Goal: Book appointment/travel/reservation

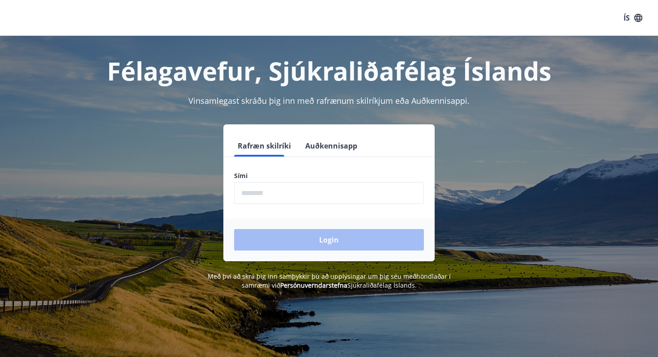
click at [276, 196] on input "phone" at bounding box center [329, 193] width 190 height 22
type input "********"
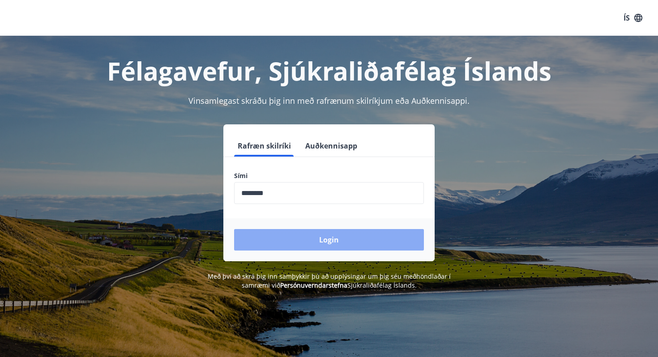
click at [287, 241] on button "Login" at bounding box center [329, 239] width 190 height 21
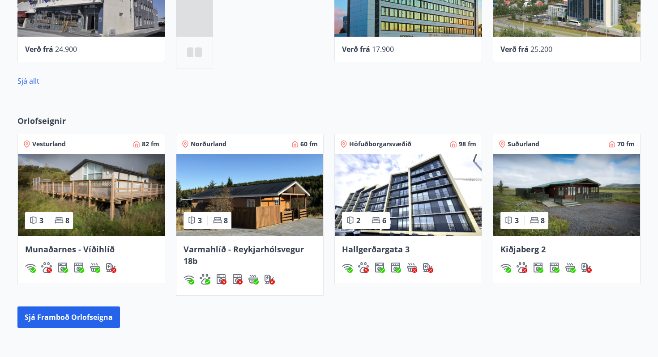
scroll to position [511, 0]
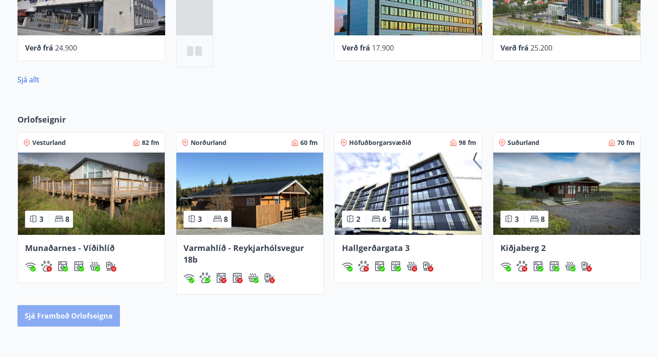
click at [79, 321] on button "Sjá framboð orlofseigna" at bounding box center [68, 315] width 102 height 21
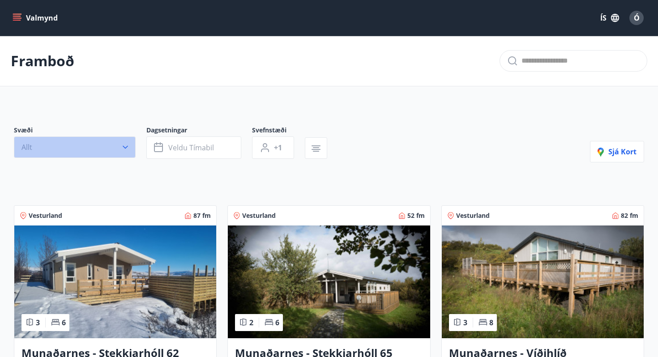
click at [111, 149] on button "Allt" at bounding box center [75, 146] width 122 height 21
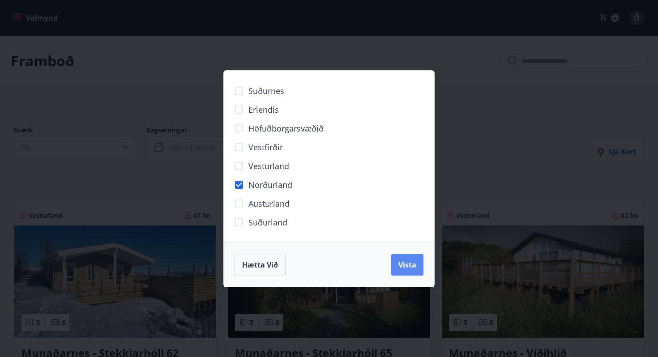
click at [407, 263] on span "Vista" at bounding box center [407, 265] width 18 height 10
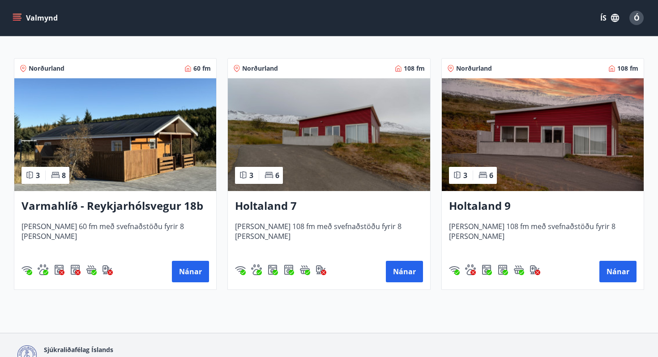
scroll to position [170, 0]
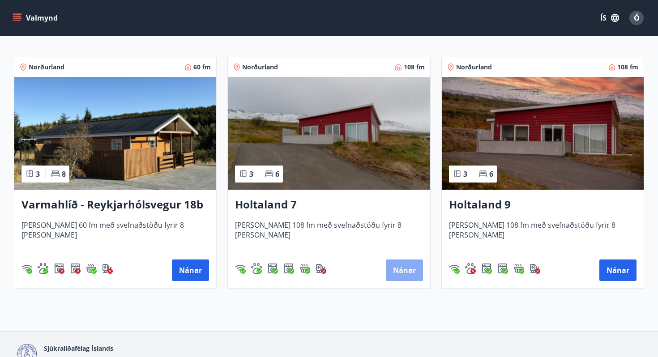
click at [406, 266] on button "Nánar" at bounding box center [404, 269] width 37 height 21
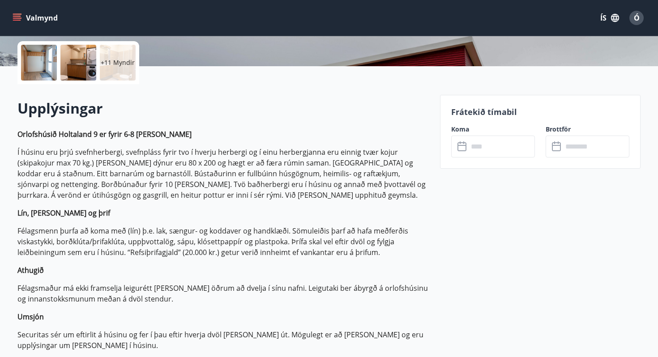
scroll to position [203, 0]
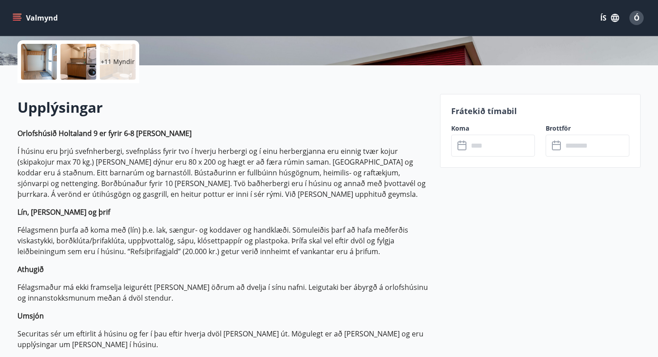
click at [459, 144] on icon at bounding box center [461, 144] width 9 height 1
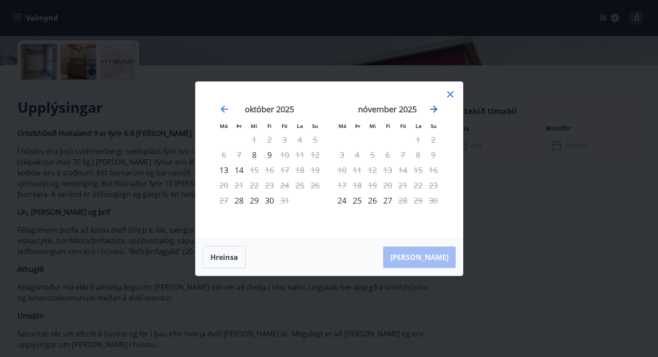
click at [432, 108] on icon "Move forward to switch to the next month." at bounding box center [433, 109] width 11 height 11
click at [430, 115] on div "[DATE]" at bounding box center [387, 112] width 106 height 39
click at [434, 104] on icon "Move forward to switch to the next month." at bounding box center [433, 109] width 11 height 11
click at [434, 105] on icon "Move forward to switch to the next month." at bounding box center [433, 109] width 11 height 11
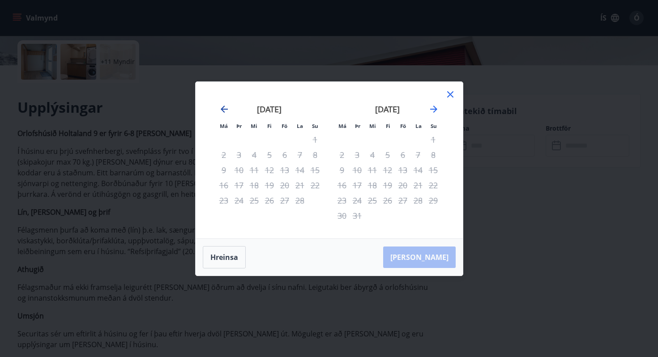
click at [221, 111] on icon "Move backward to switch to the previous month." at bounding box center [224, 109] width 11 height 11
click at [431, 111] on icon "Move forward to switch to the next month." at bounding box center [433, 109] width 11 height 11
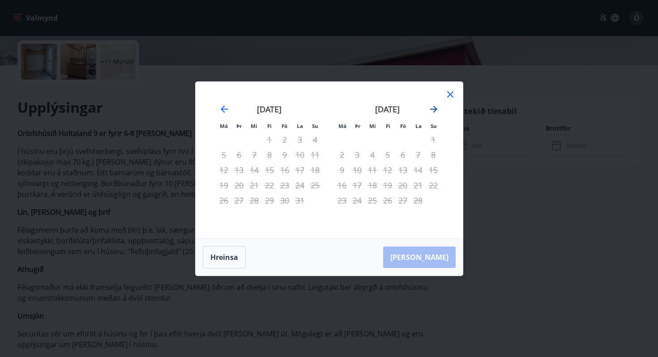
click at [431, 111] on icon "Move forward to switch to the next month." at bounding box center [433, 109] width 11 height 11
click at [223, 108] on icon "Move backward to switch to the previous month." at bounding box center [224, 109] width 11 height 11
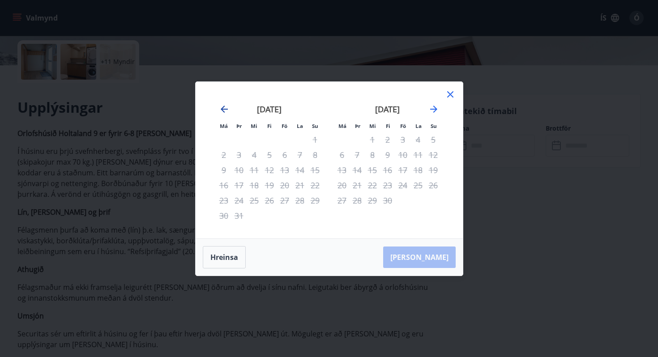
click at [223, 108] on icon "Move backward to switch to the previous month." at bounding box center [224, 109] width 11 height 11
click at [449, 94] on icon at bounding box center [450, 94] width 6 height 6
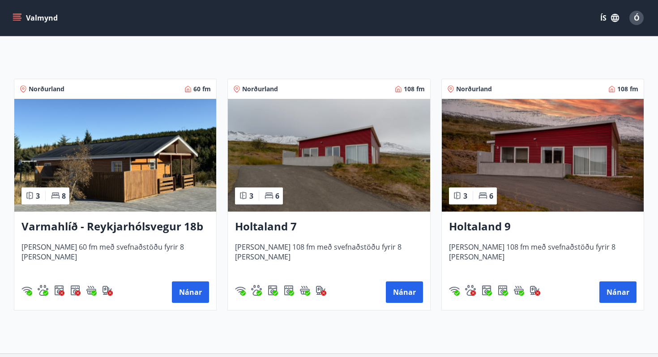
scroll to position [167, 0]
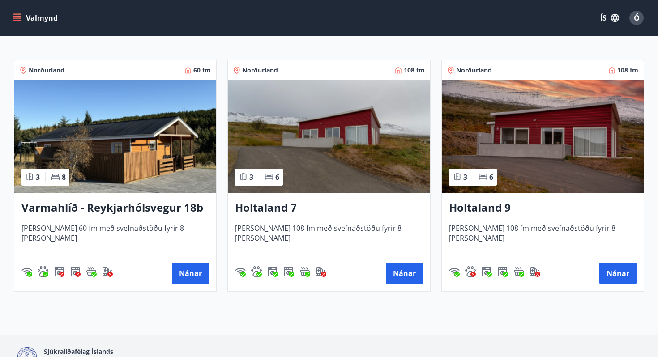
click at [485, 208] on h3 "Holtaland 9" at bounding box center [542, 208] width 187 height 16
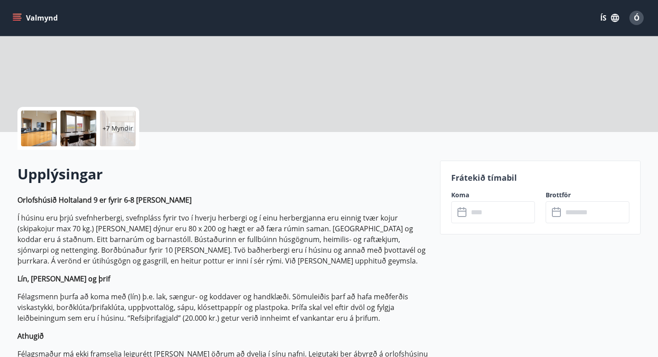
scroll to position [144, 0]
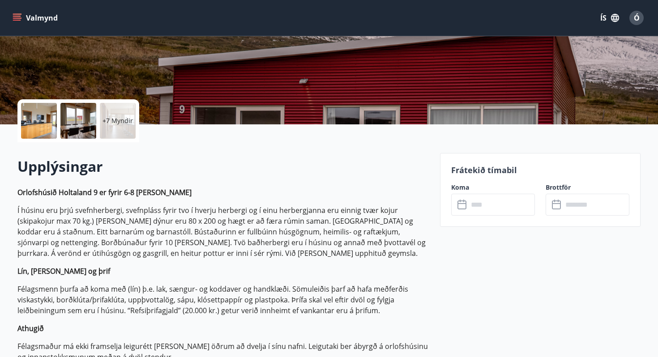
click at [463, 206] on icon at bounding box center [462, 205] width 11 height 11
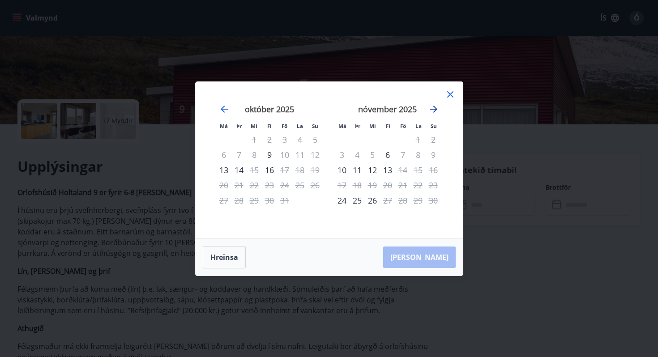
click at [437, 109] on icon "Move forward to switch to the next month." at bounding box center [433, 109] width 11 height 11
click at [221, 109] on icon "Move backward to switch to the previous month." at bounding box center [224, 109] width 7 height 7
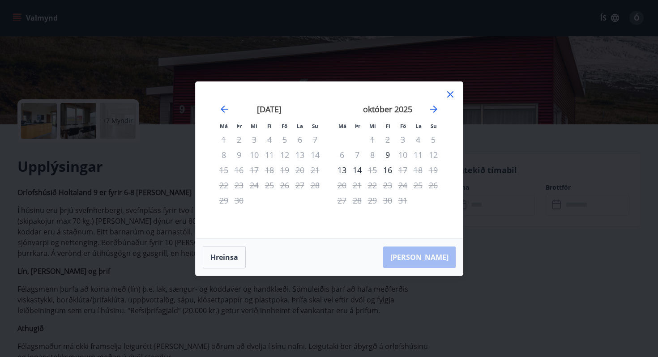
click at [452, 95] on icon at bounding box center [450, 94] width 11 height 11
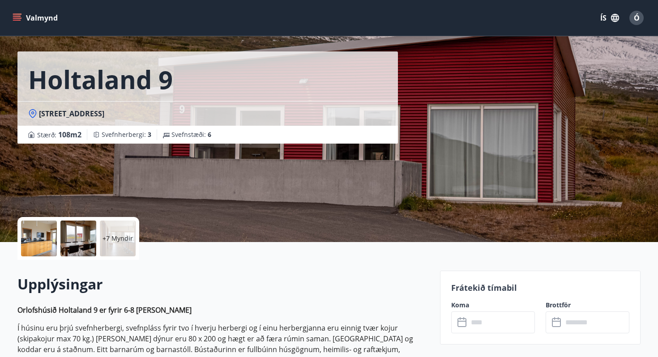
scroll to position [0, 0]
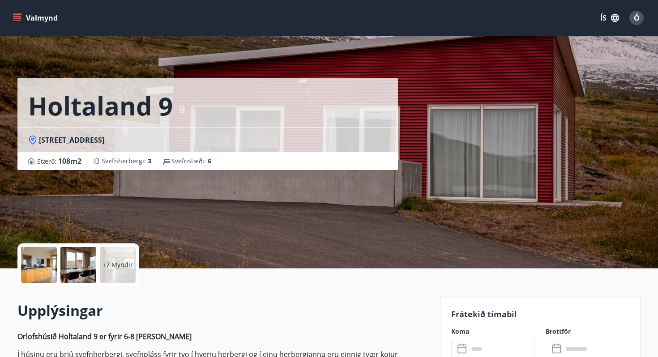
click at [16, 16] on icon "menu" at bounding box center [17, 16] width 8 height 1
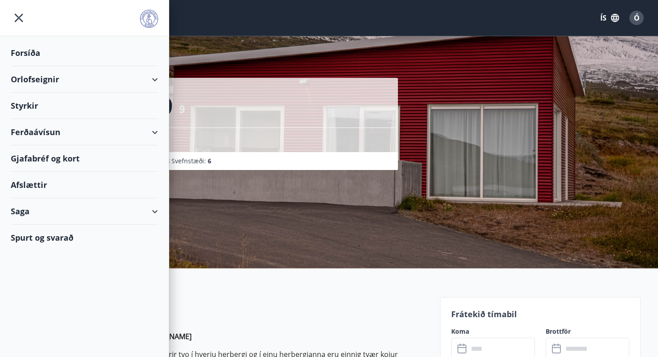
click at [151, 87] on div "Orlofseignir" at bounding box center [84, 79] width 147 height 26
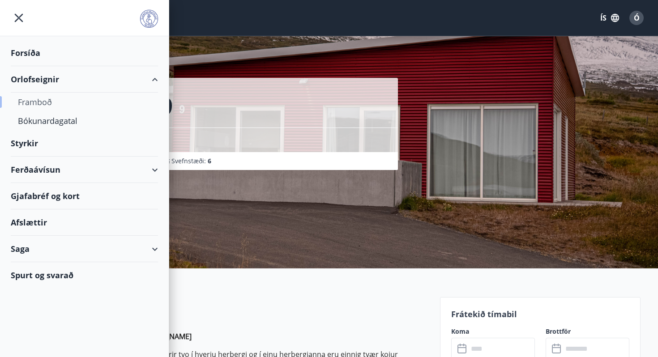
click at [36, 102] on div "Framboð" at bounding box center [84, 102] width 133 height 19
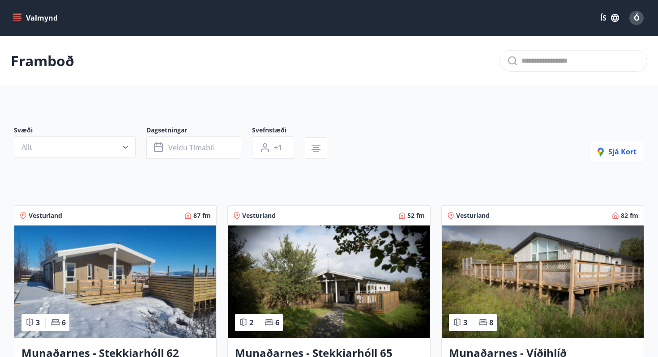
click at [25, 14] on button "Valmynd" at bounding box center [36, 18] width 51 height 16
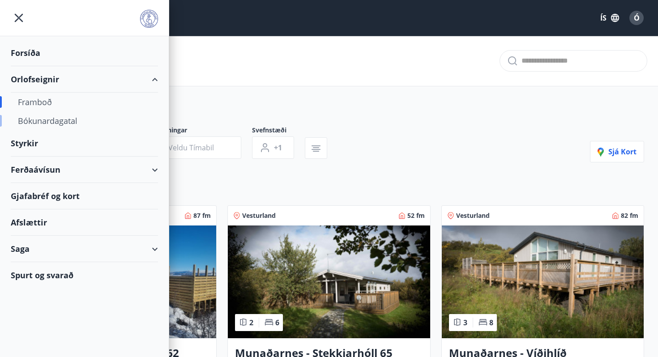
click at [55, 120] on div "Bókunardagatal" at bounding box center [84, 120] width 133 height 19
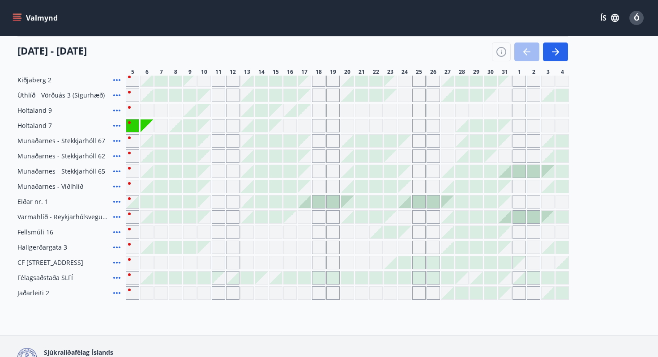
scroll to position [138, 0]
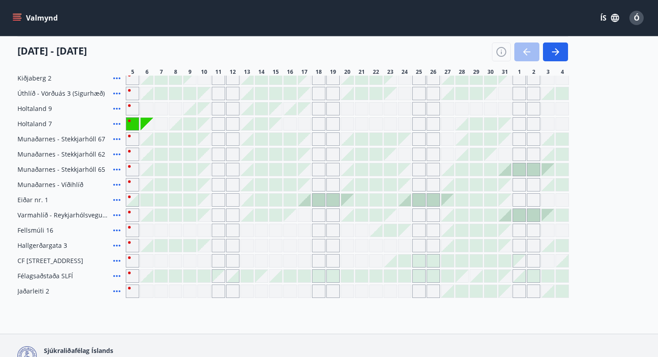
click at [451, 170] on div at bounding box center [447, 169] width 13 height 13
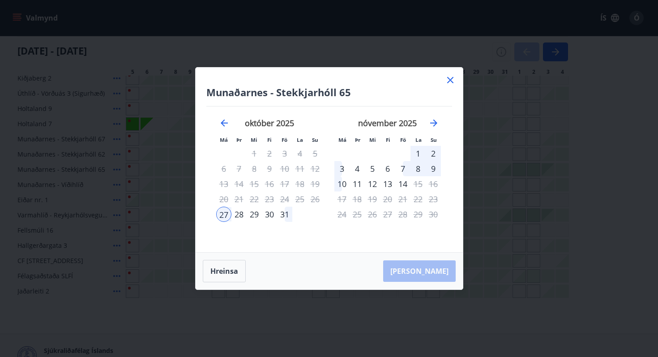
click at [340, 169] on div "3" at bounding box center [341, 168] width 15 height 15
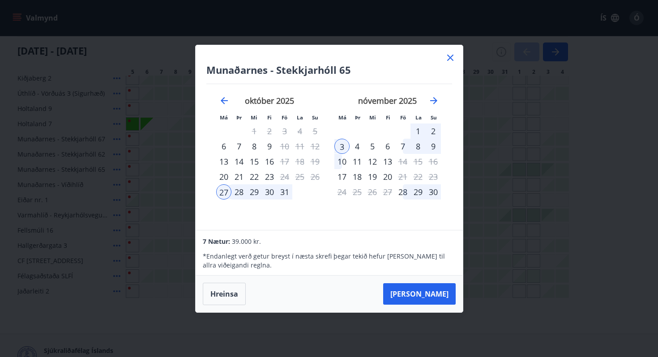
click at [450, 57] on icon at bounding box center [450, 58] width 6 height 6
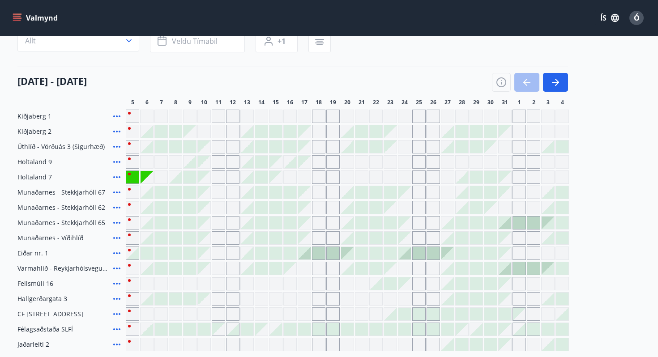
scroll to position [0, 0]
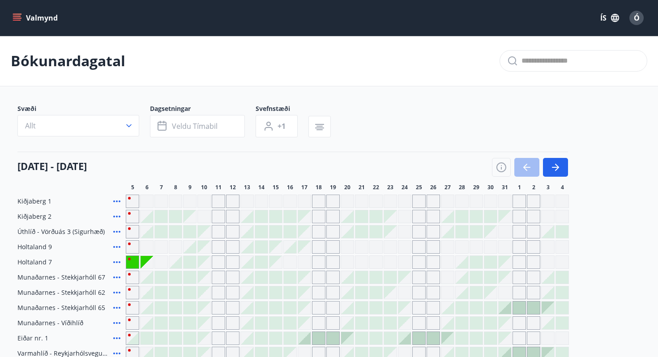
click at [16, 16] on icon "menu" at bounding box center [17, 16] width 8 height 1
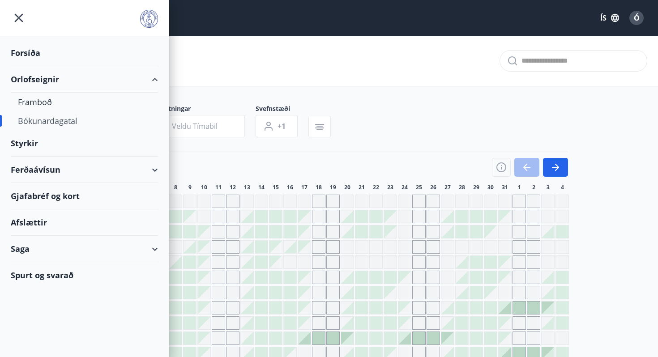
click at [31, 276] on div "Spurt og svarað" at bounding box center [84, 275] width 147 height 26
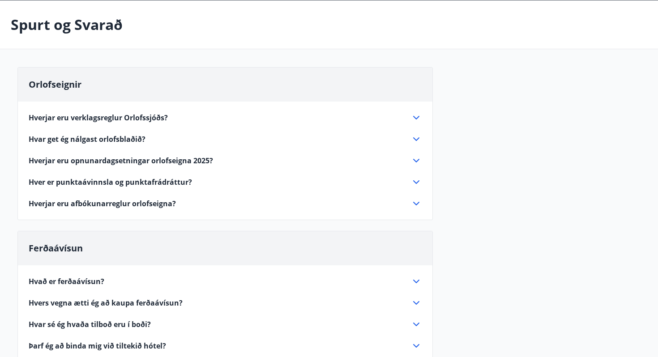
scroll to position [37, 0]
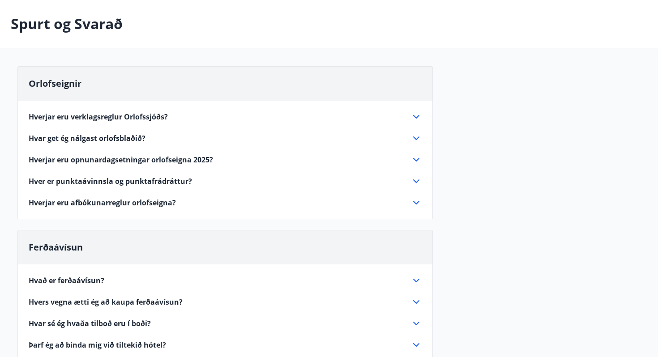
click at [416, 161] on icon at bounding box center [416, 160] width 6 height 4
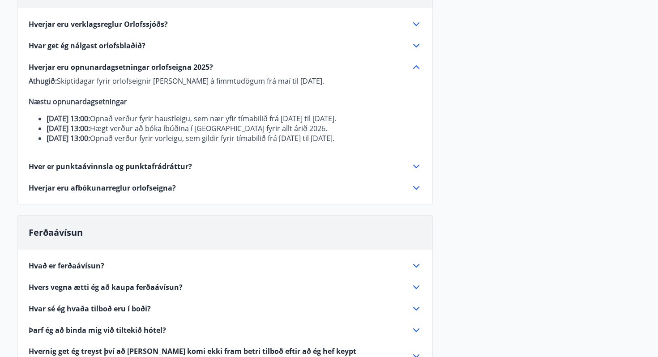
scroll to position [131, 0]
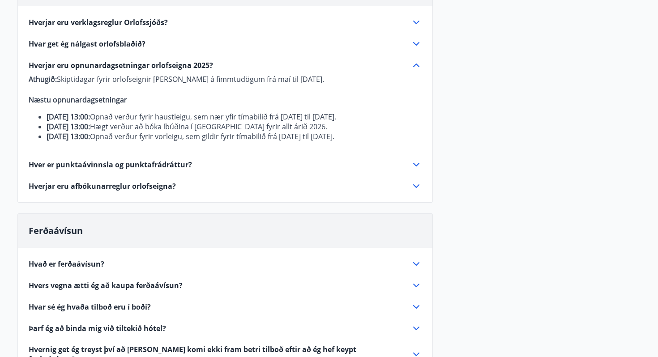
click at [414, 170] on icon at bounding box center [416, 164] width 11 height 11
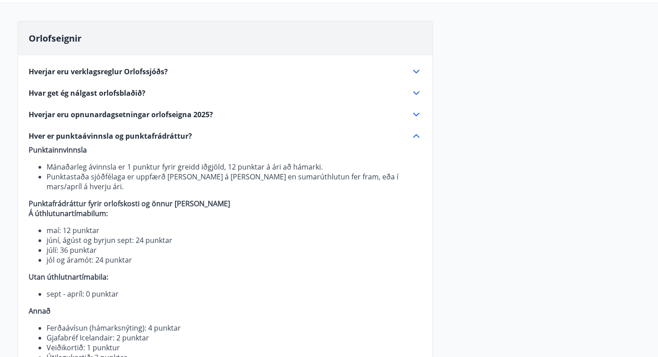
scroll to position [0, 0]
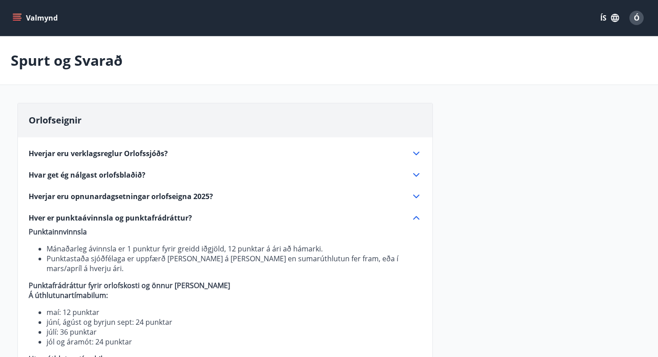
click at [15, 21] on icon "menu" at bounding box center [17, 17] width 9 height 9
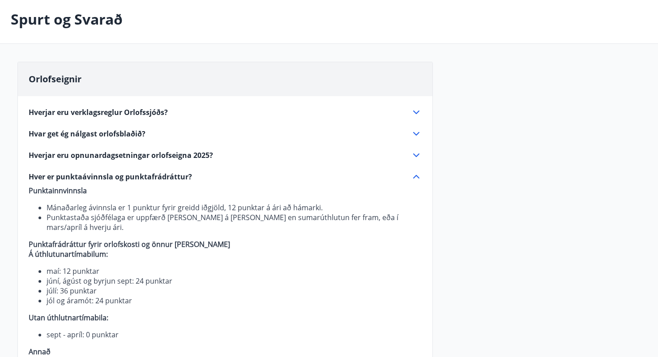
scroll to position [41, 0]
click at [417, 175] on icon at bounding box center [416, 177] width 11 height 11
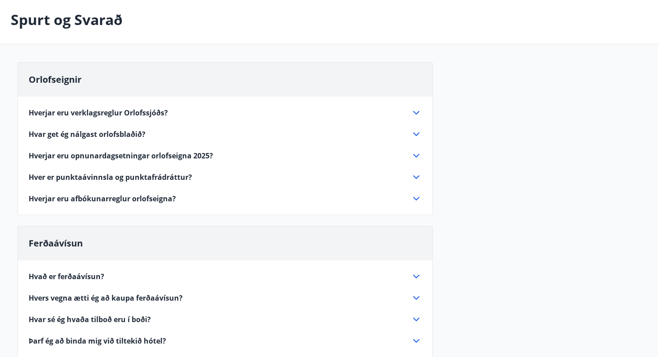
click at [417, 157] on icon at bounding box center [416, 155] width 11 height 11
